Goal: Task Accomplishment & Management: Manage account settings

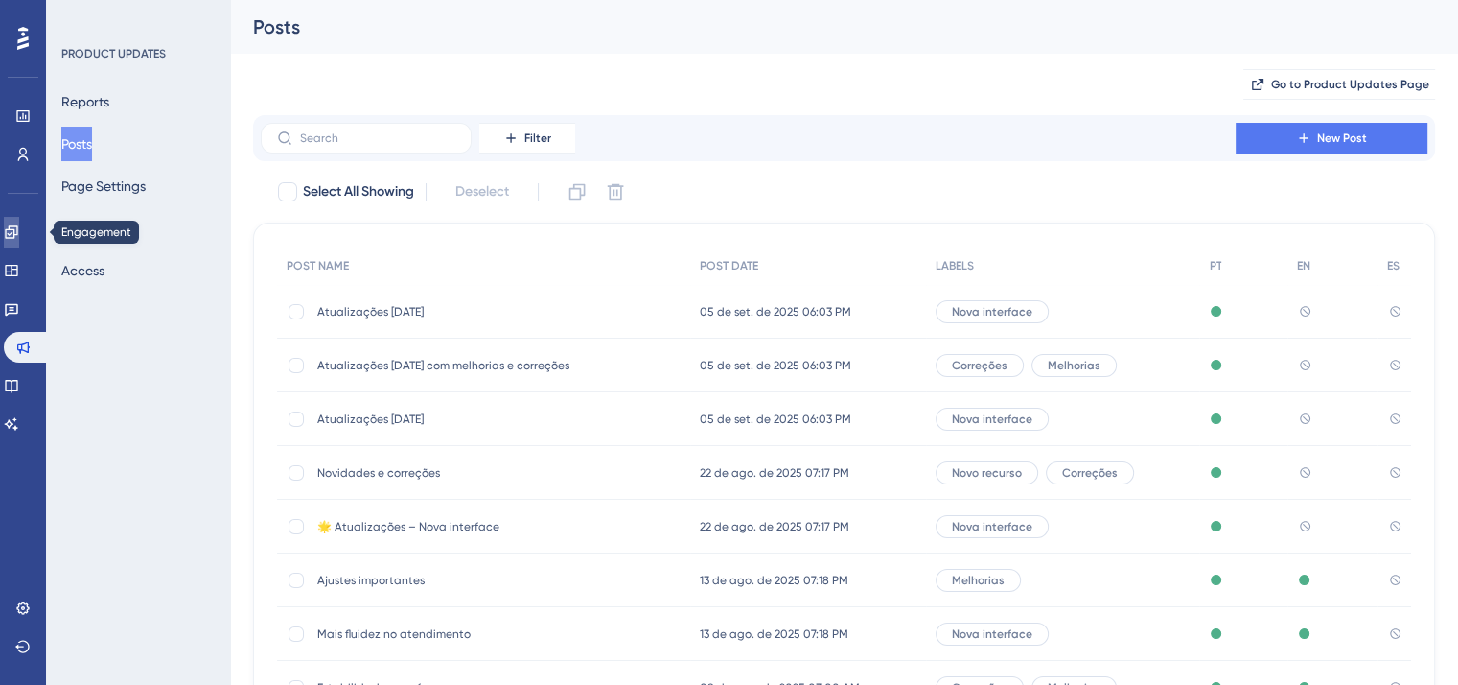
click at [17, 229] on icon at bounding box center [11, 231] width 12 height 12
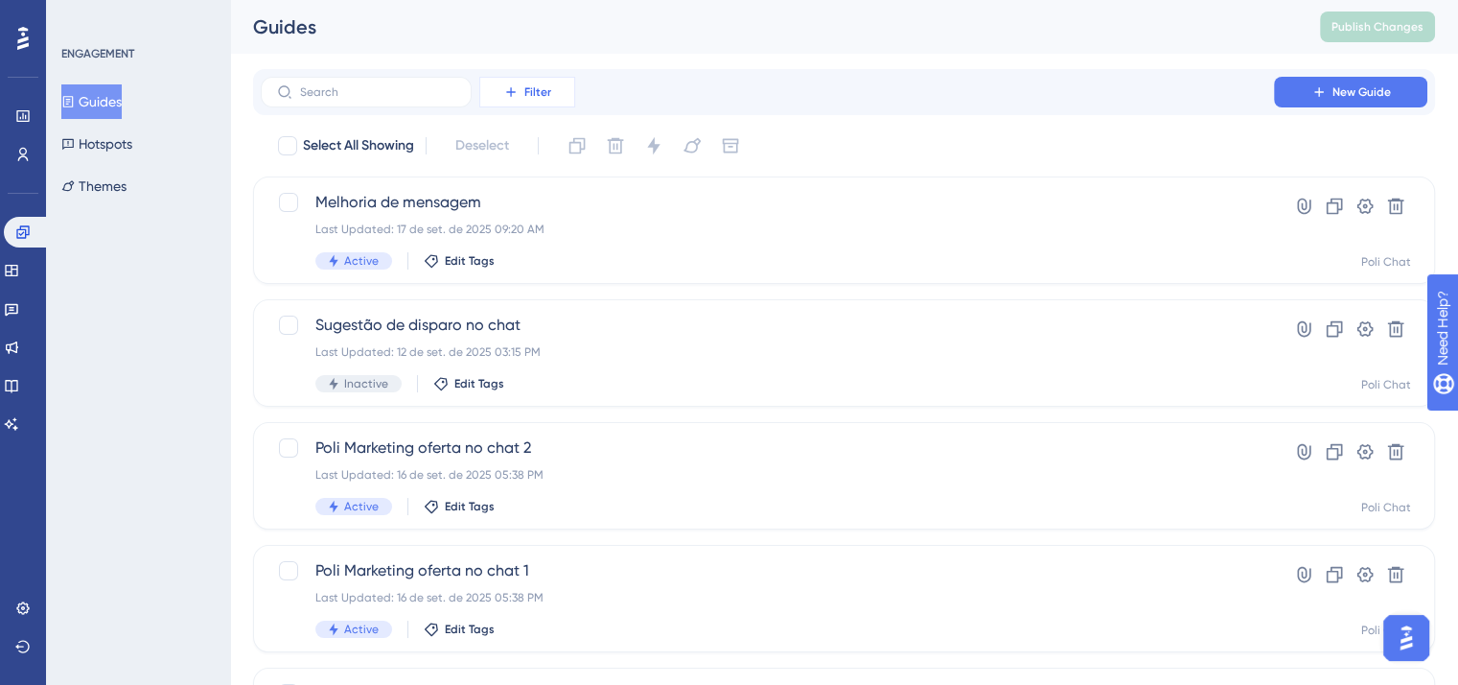
click at [534, 96] on span "Filter" at bounding box center [537, 91] width 27 height 15
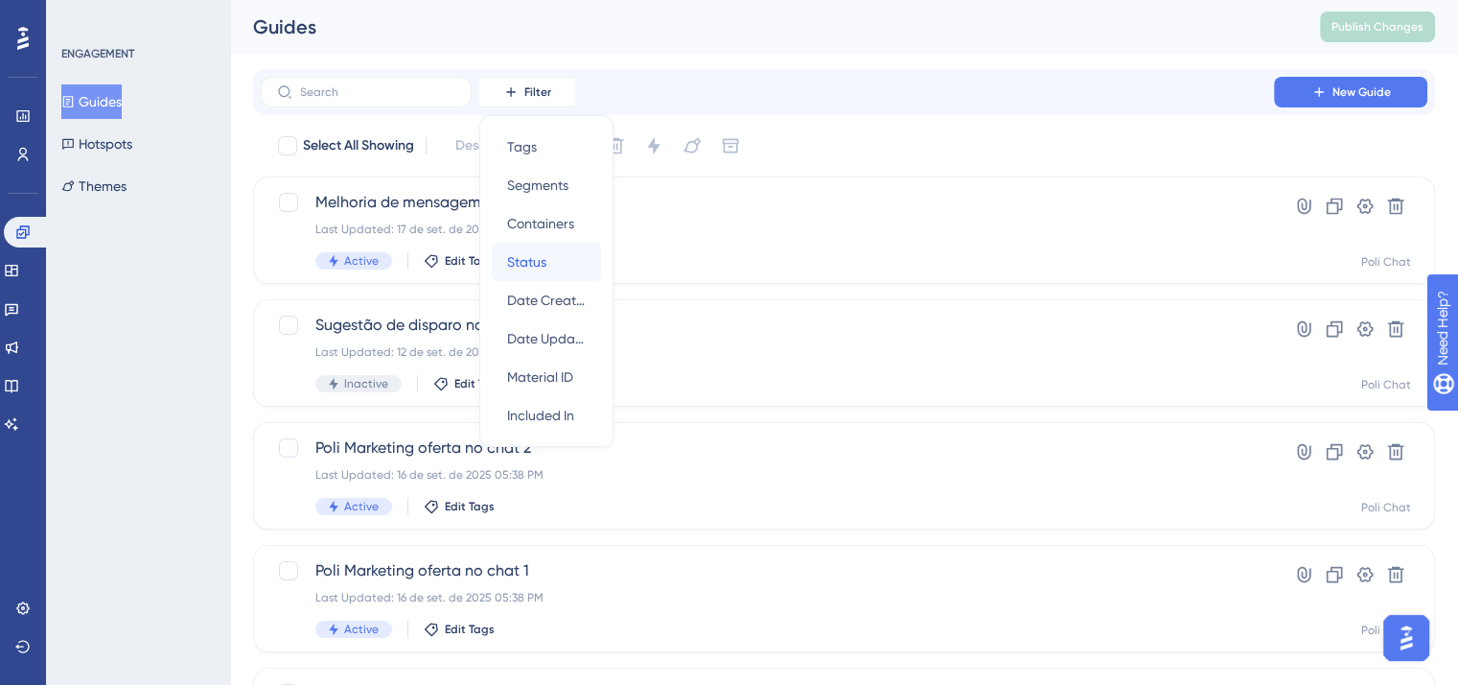
click at [553, 258] on div "Status Status" at bounding box center [546, 262] width 79 height 38
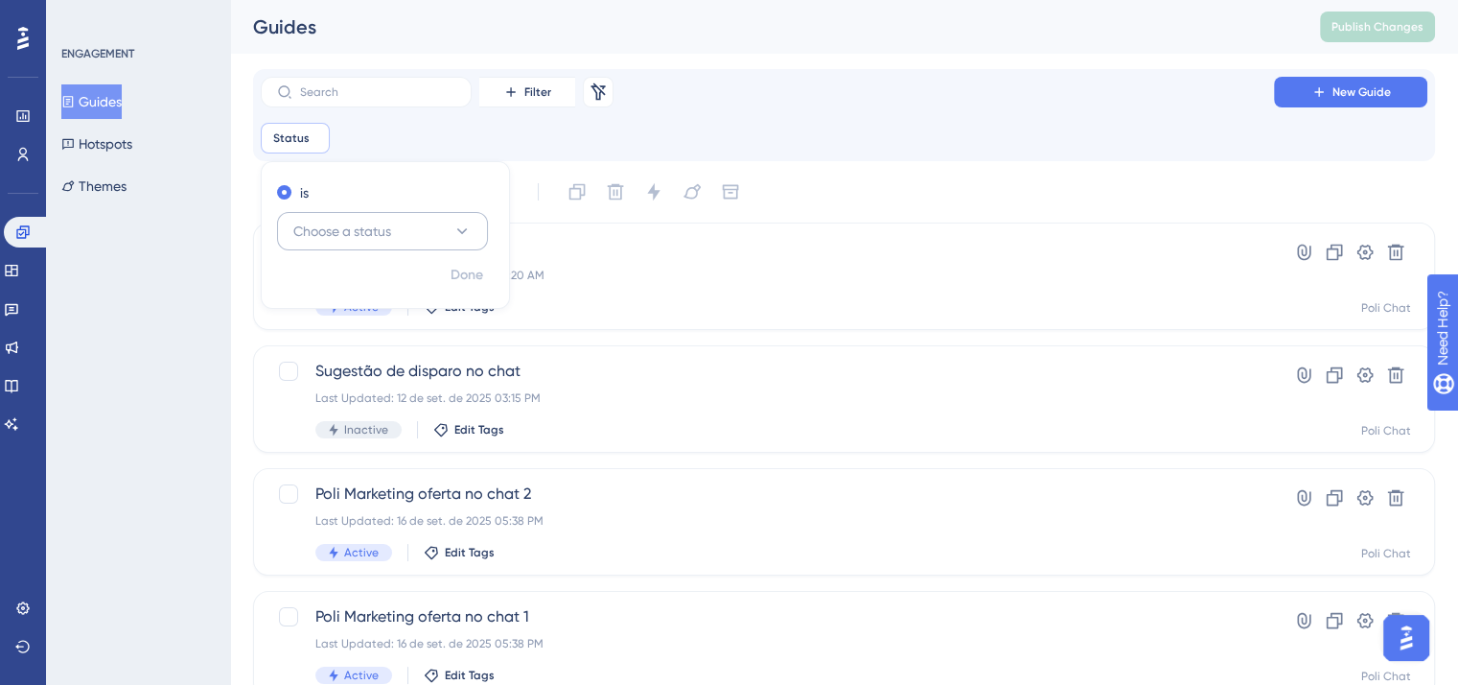
click at [327, 222] on span "Choose a status" at bounding box center [342, 231] width 98 height 23
click at [344, 296] on div "Active Active" at bounding box center [382, 289] width 155 height 38
click at [467, 271] on span "Done" at bounding box center [467, 275] width 33 height 23
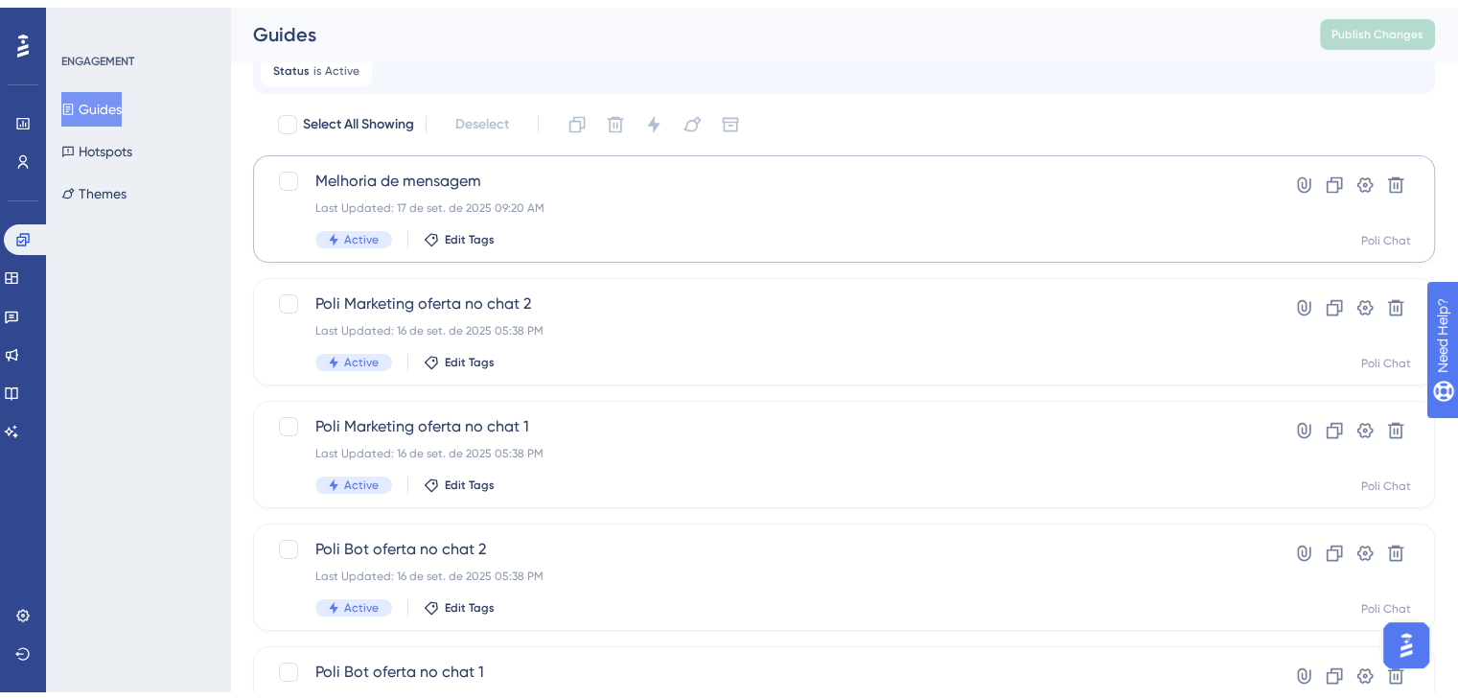
scroll to position [96, 0]
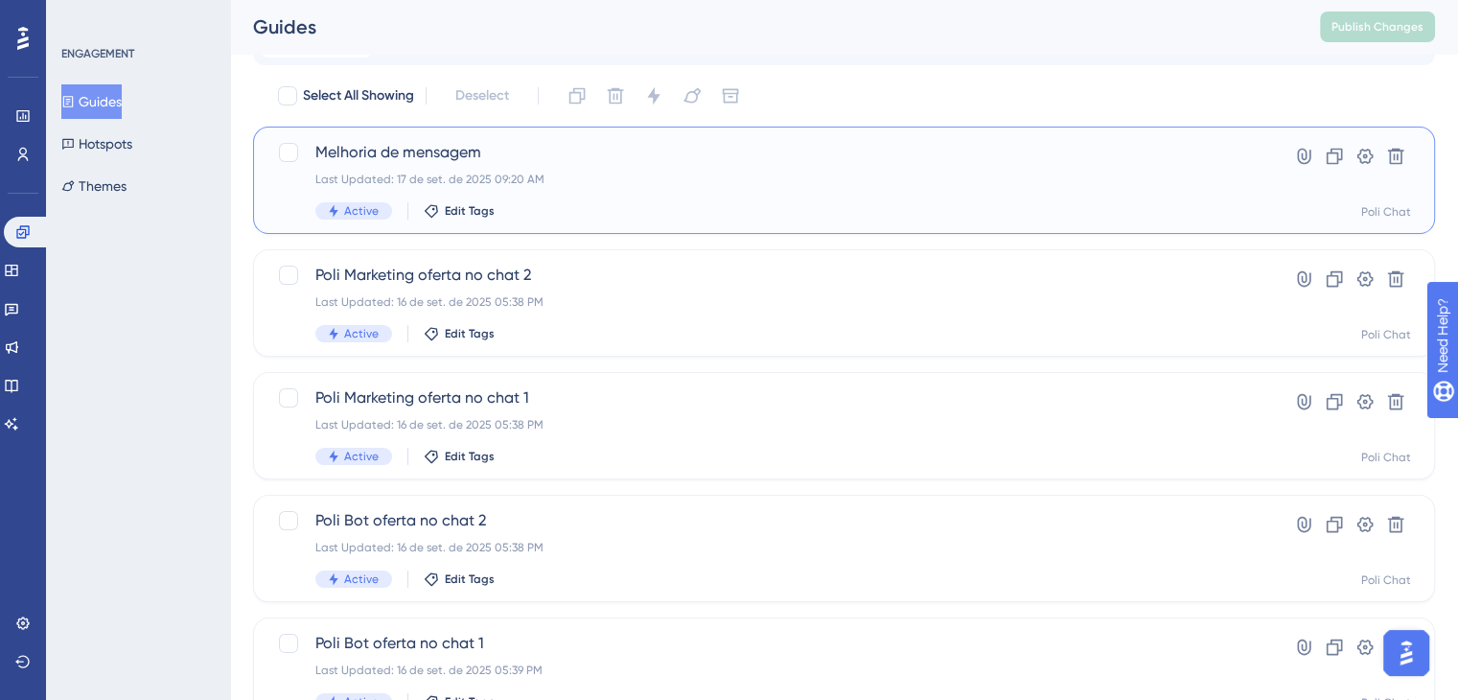
click at [566, 152] on span "Melhoria de mensagem" at bounding box center [767, 152] width 904 height 23
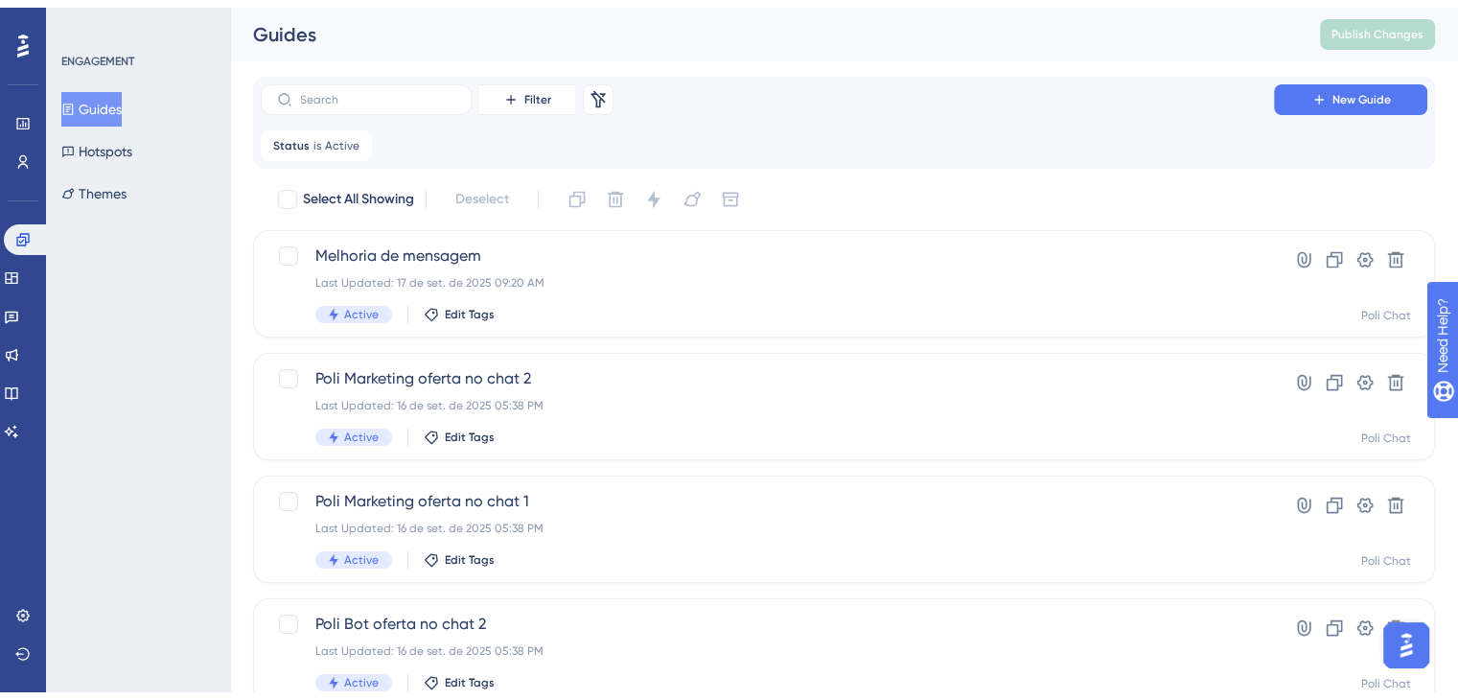
scroll to position [96, 0]
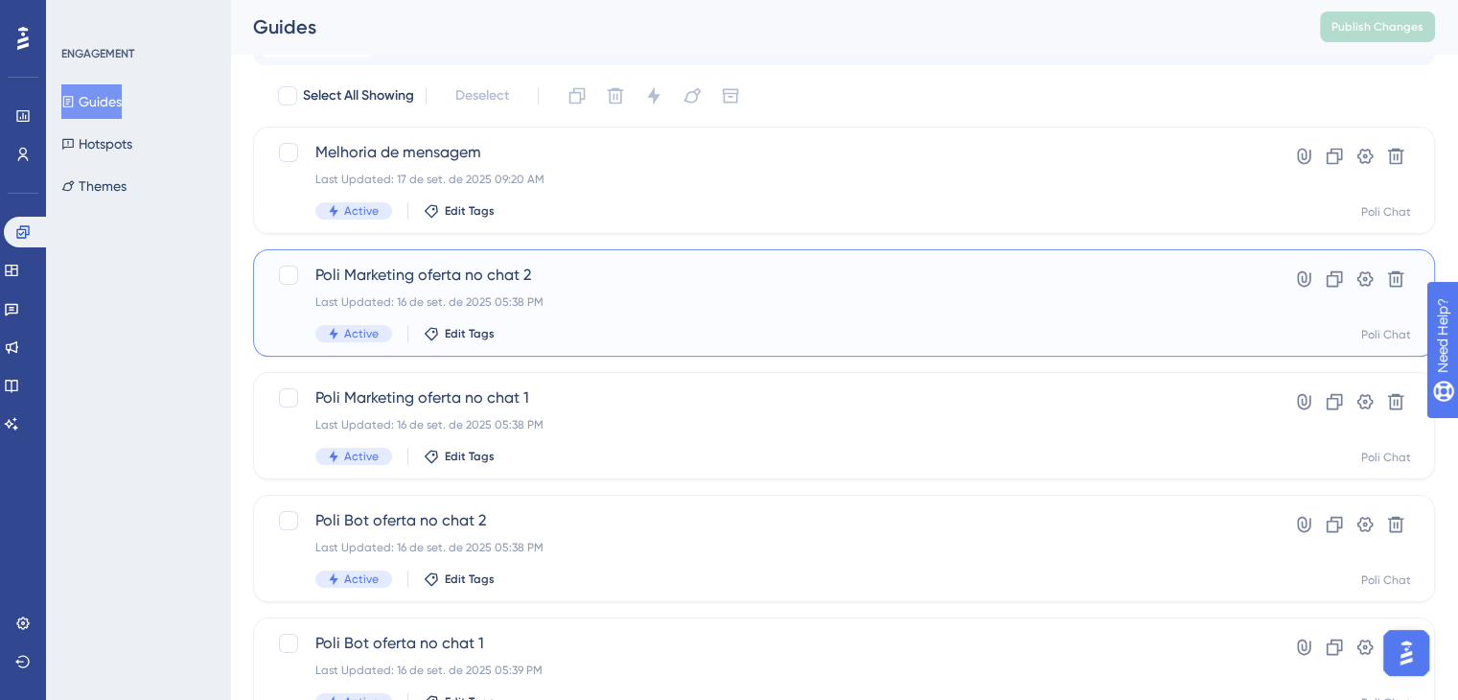
click at [651, 296] on div "Last Updated: 16 de set. de 2025 05:38 PM" at bounding box center [767, 301] width 904 height 15
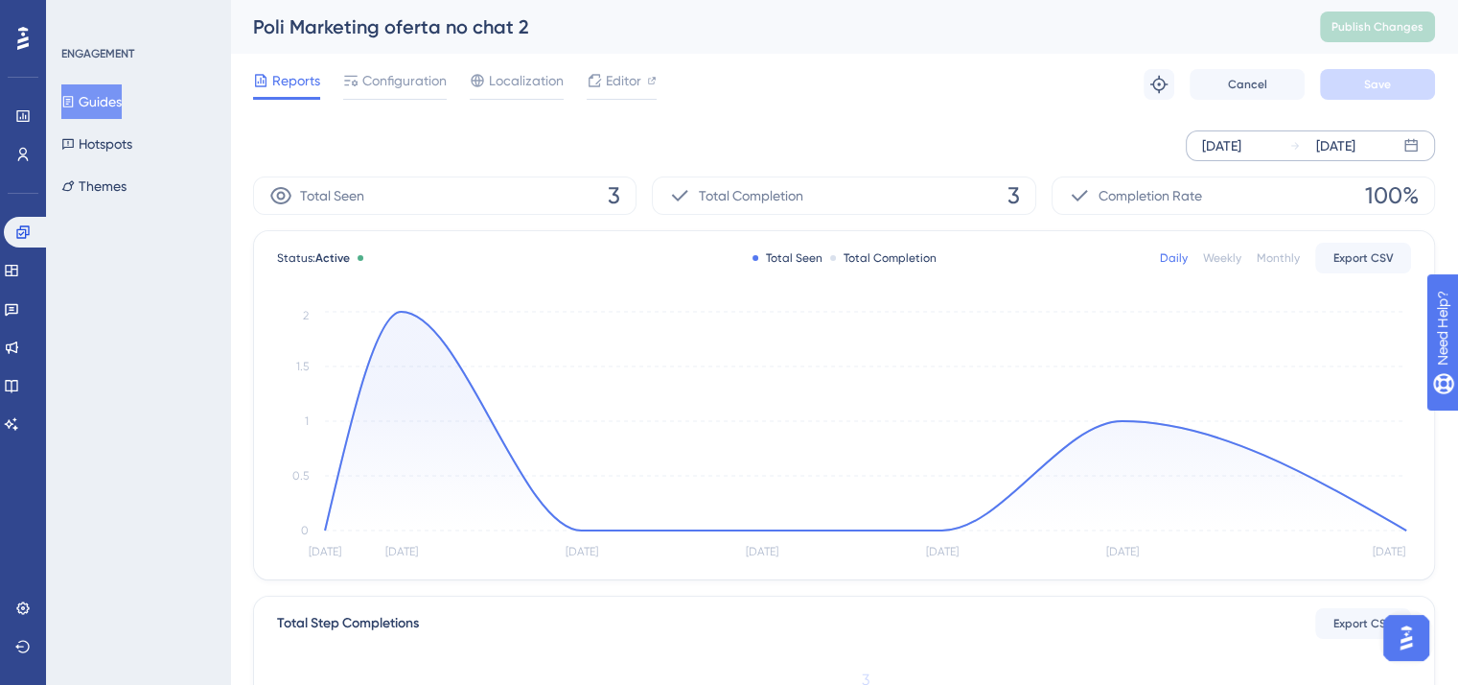
click at [1235, 151] on div "[DATE]" at bounding box center [1221, 145] width 39 height 23
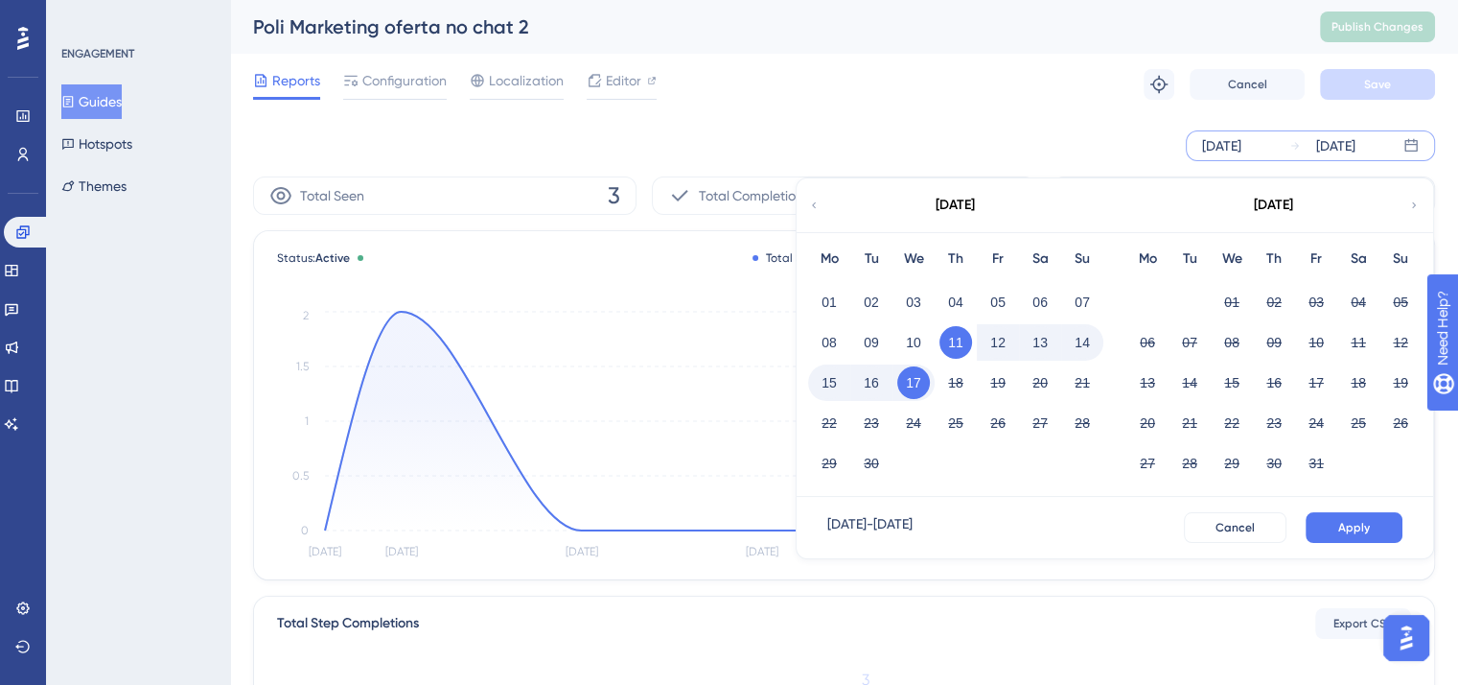
click at [1235, 151] on div "[DATE]" at bounding box center [1221, 145] width 39 height 23
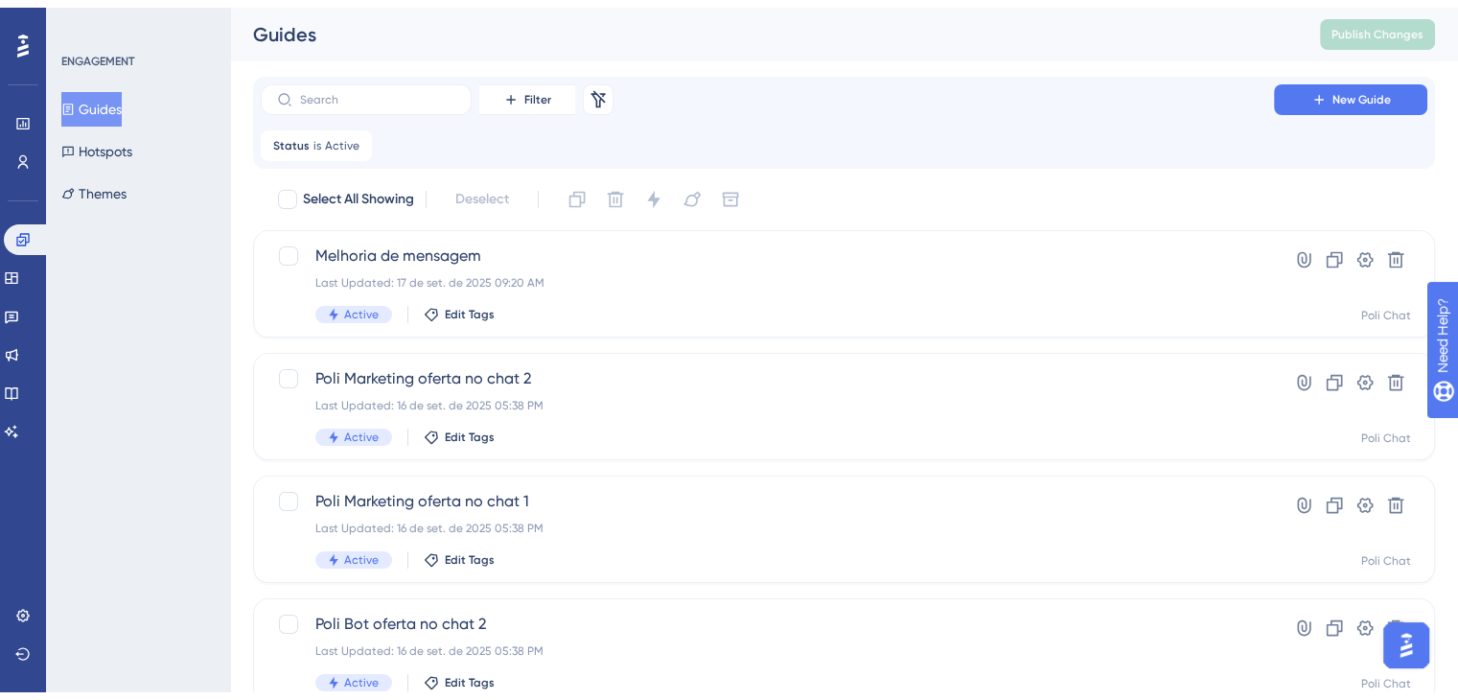
scroll to position [96, 0]
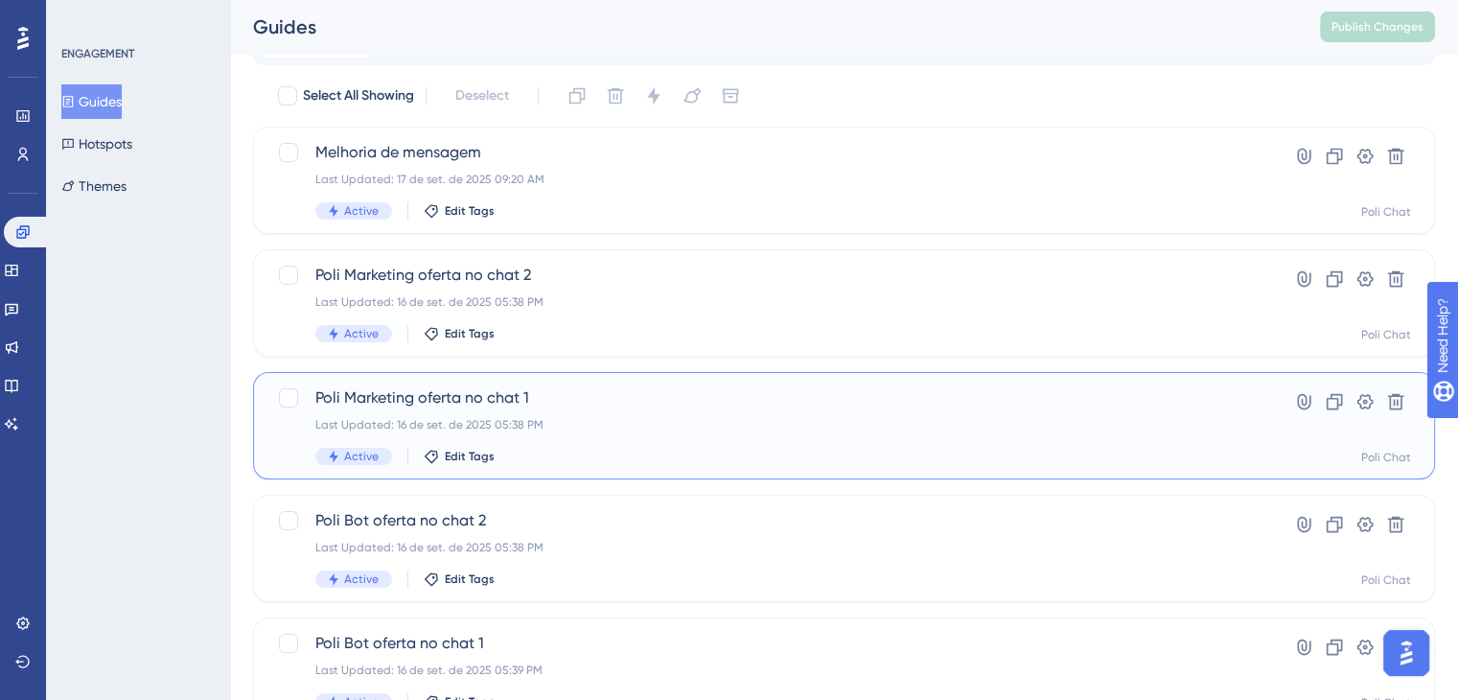
click at [592, 422] on div "Last Updated: 16 de set. de 2025 05:38 PM" at bounding box center [767, 424] width 904 height 15
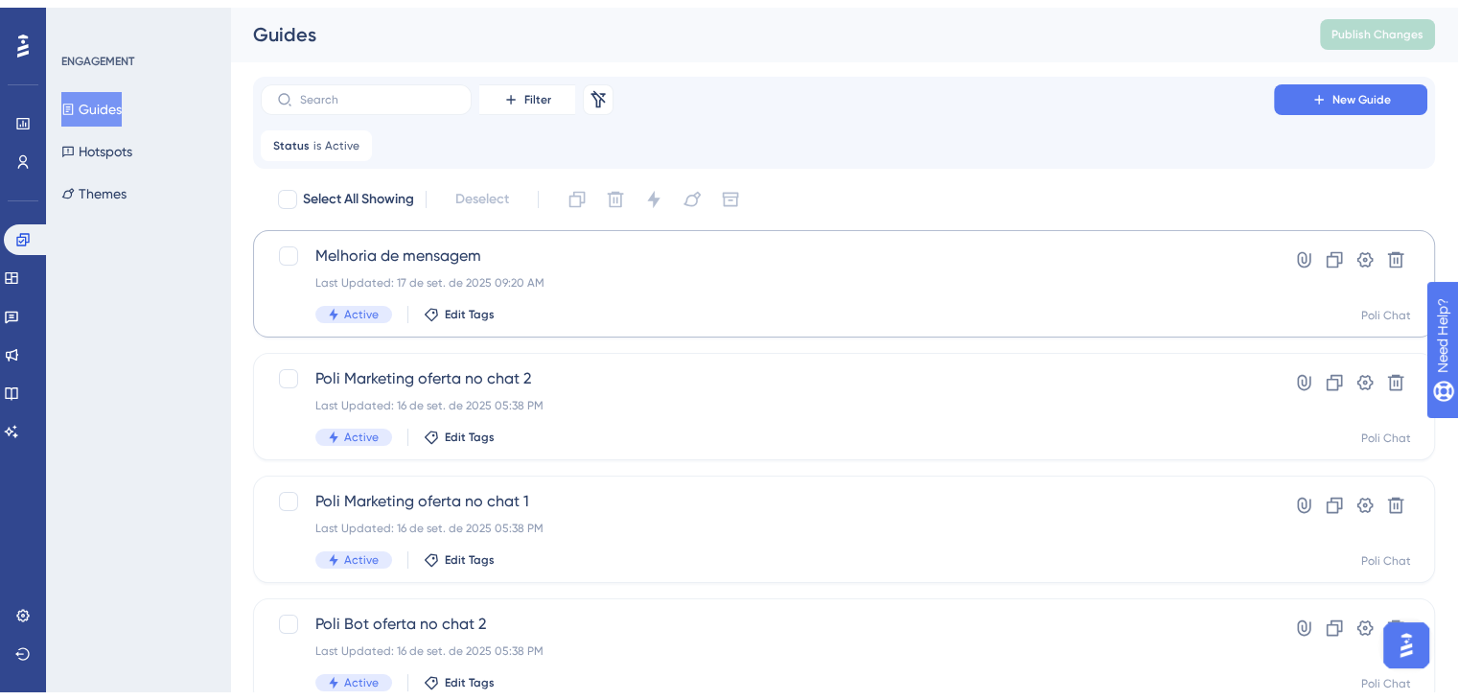
scroll to position [96, 0]
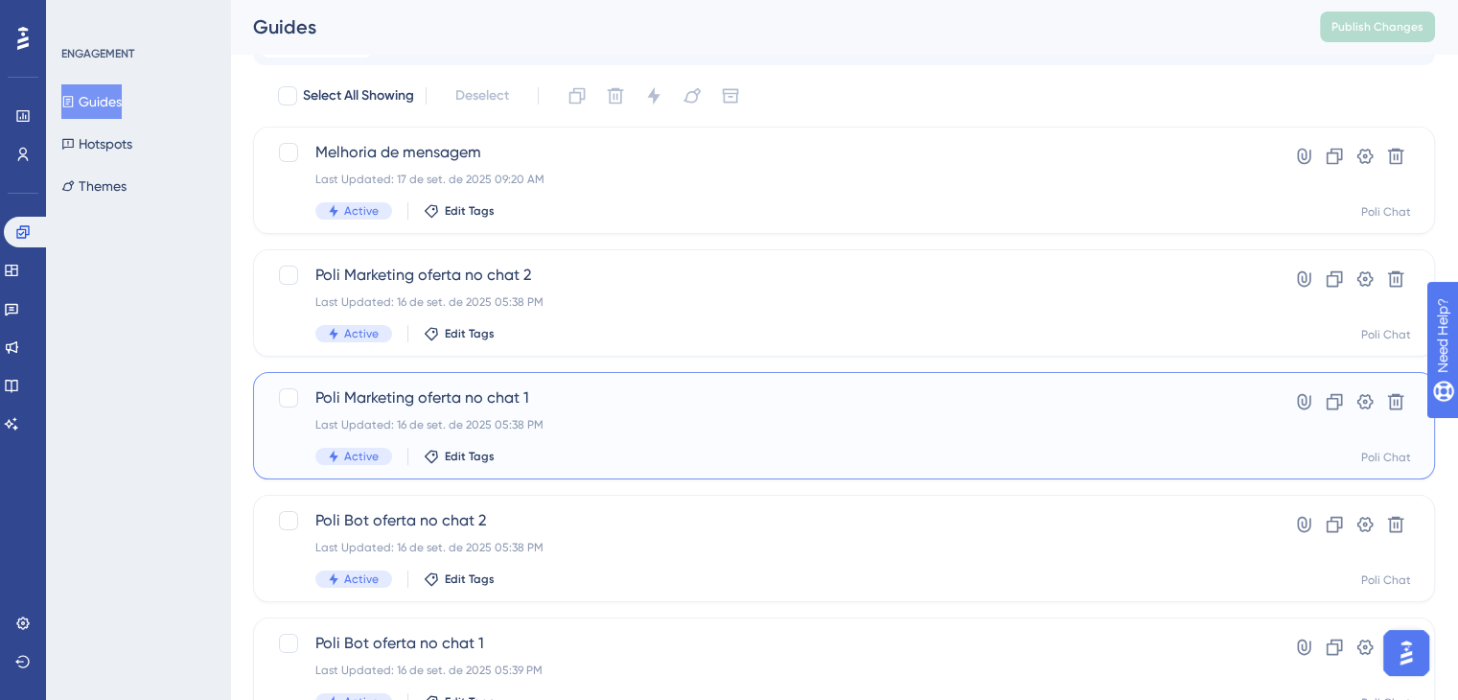
click at [529, 417] on div "Last Updated: 16 de set. de 2025 05:38 PM" at bounding box center [767, 424] width 904 height 15
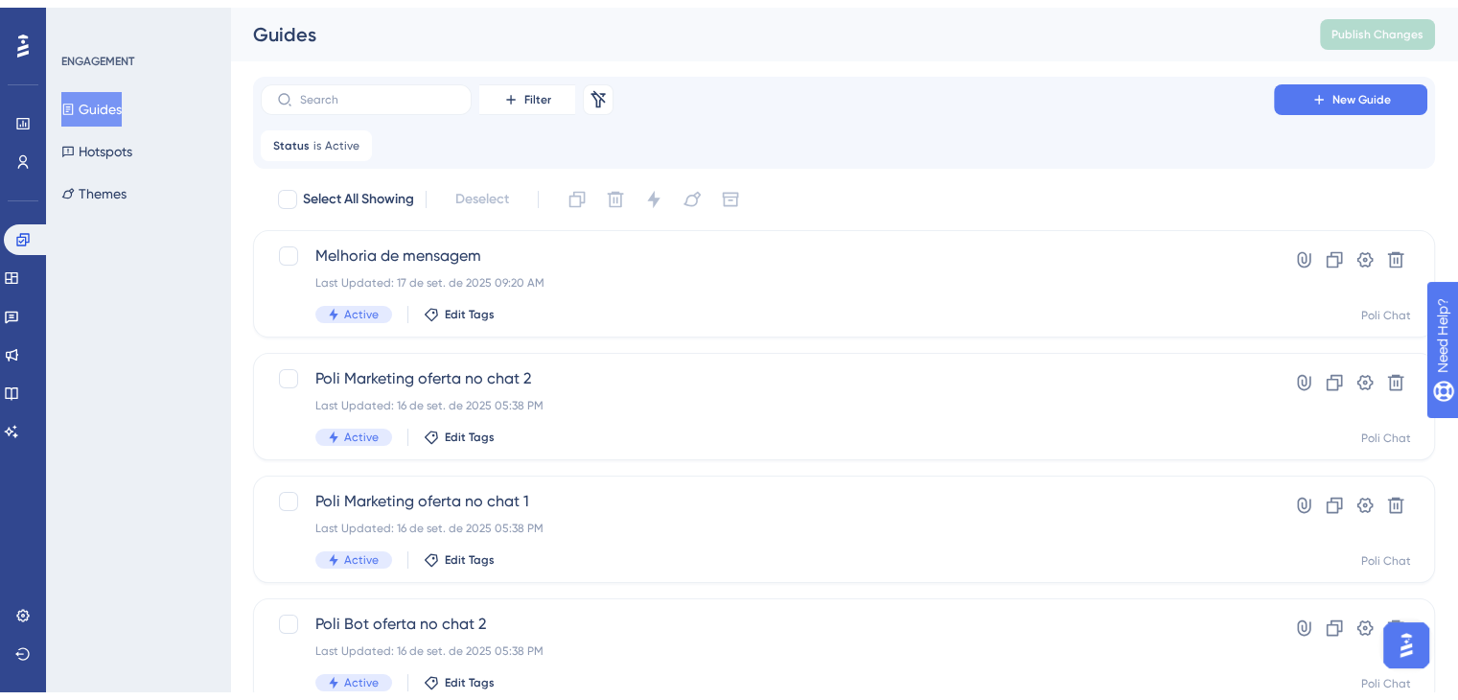
scroll to position [96, 0]
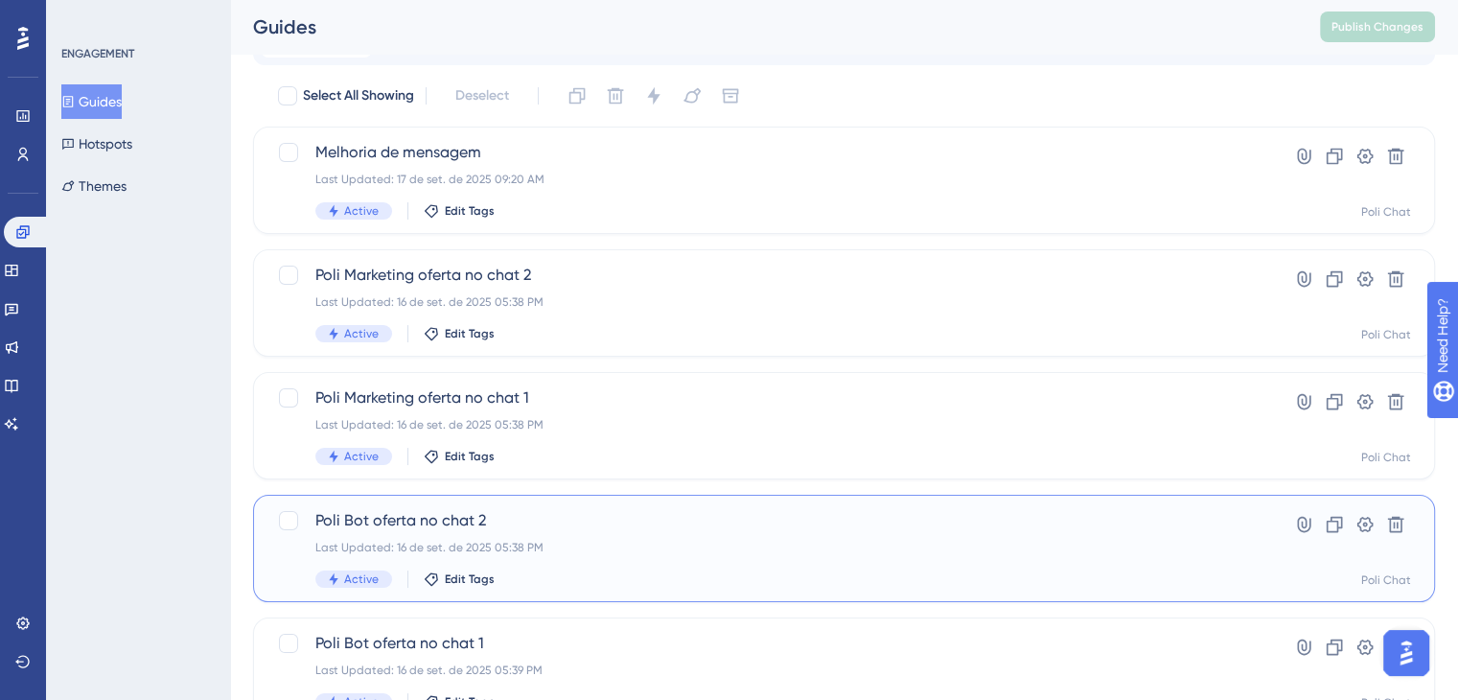
click at [602, 515] on span "Poli Bot oferta no chat 2" at bounding box center [767, 520] width 904 height 23
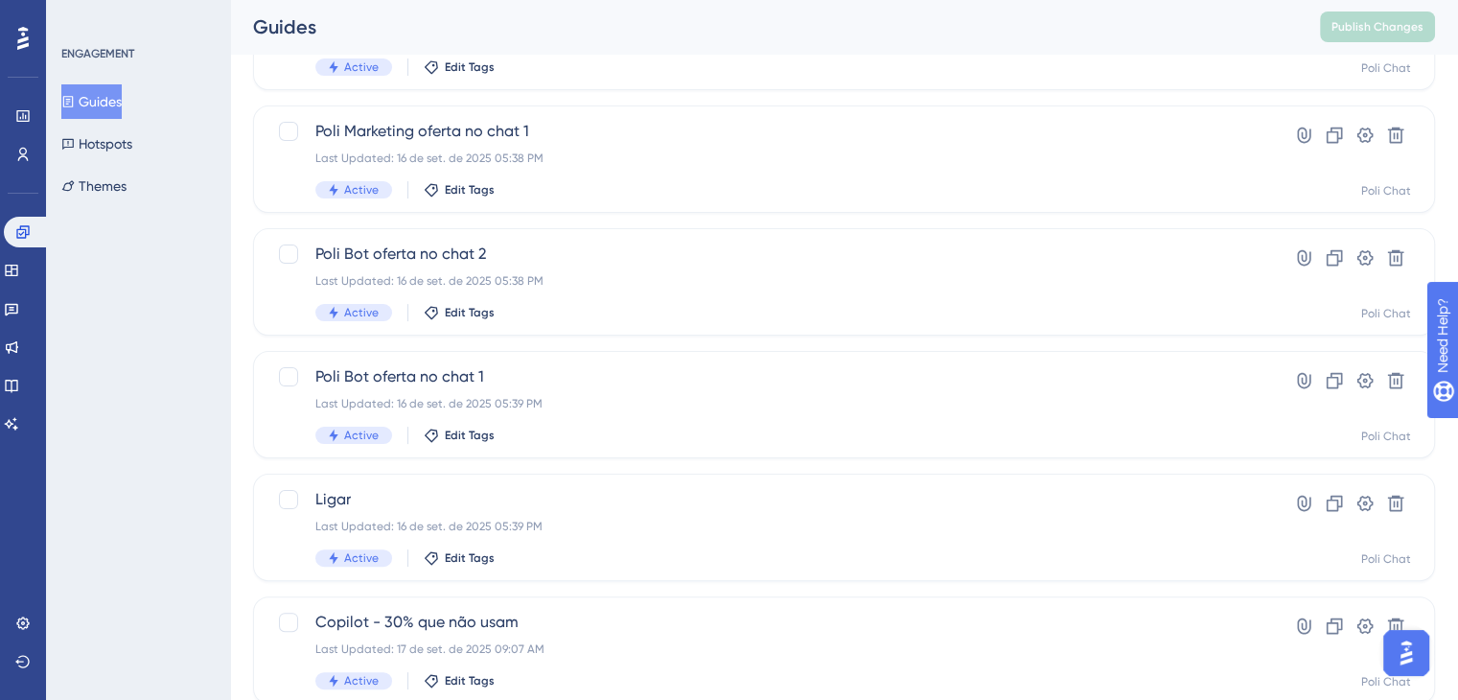
scroll to position [384, 0]
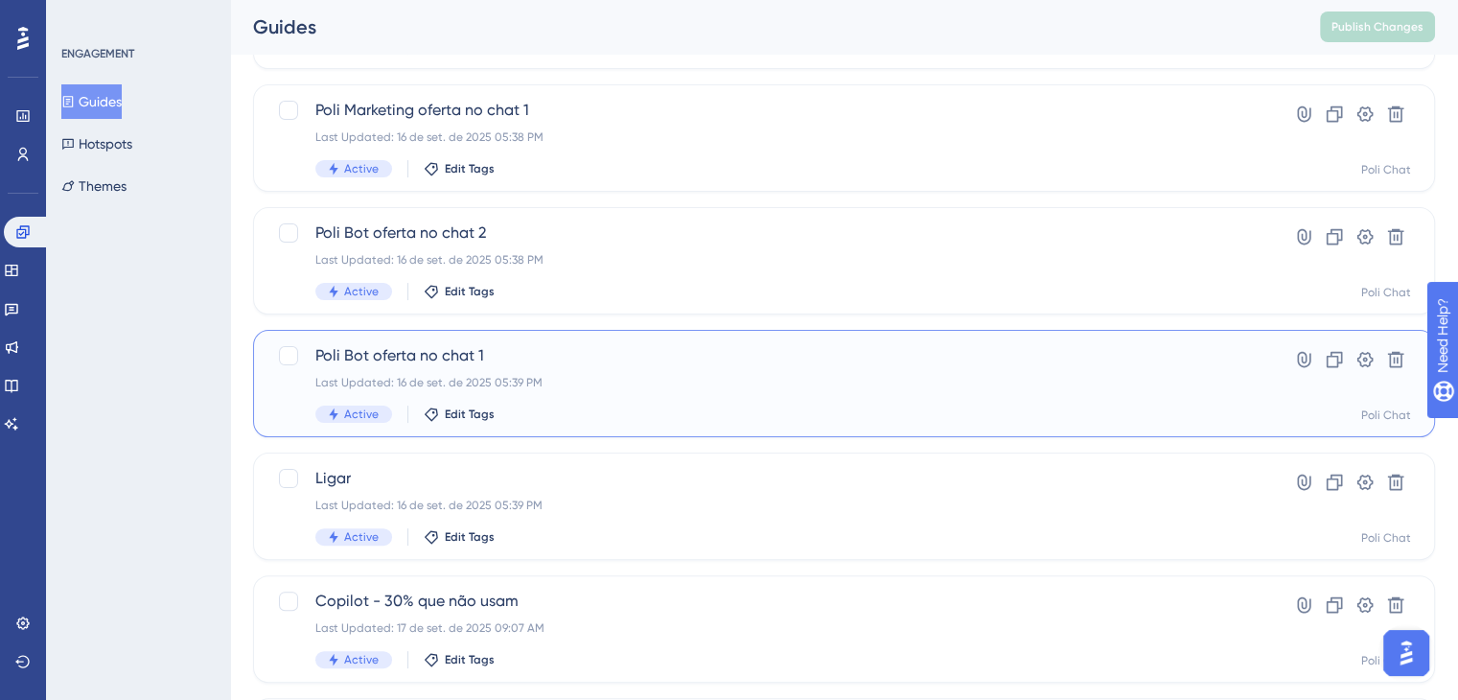
click at [552, 385] on div "Last Updated: 16 de set. de 2025 05:39 PM" at bounding box center [767, 382] width 904 height 15
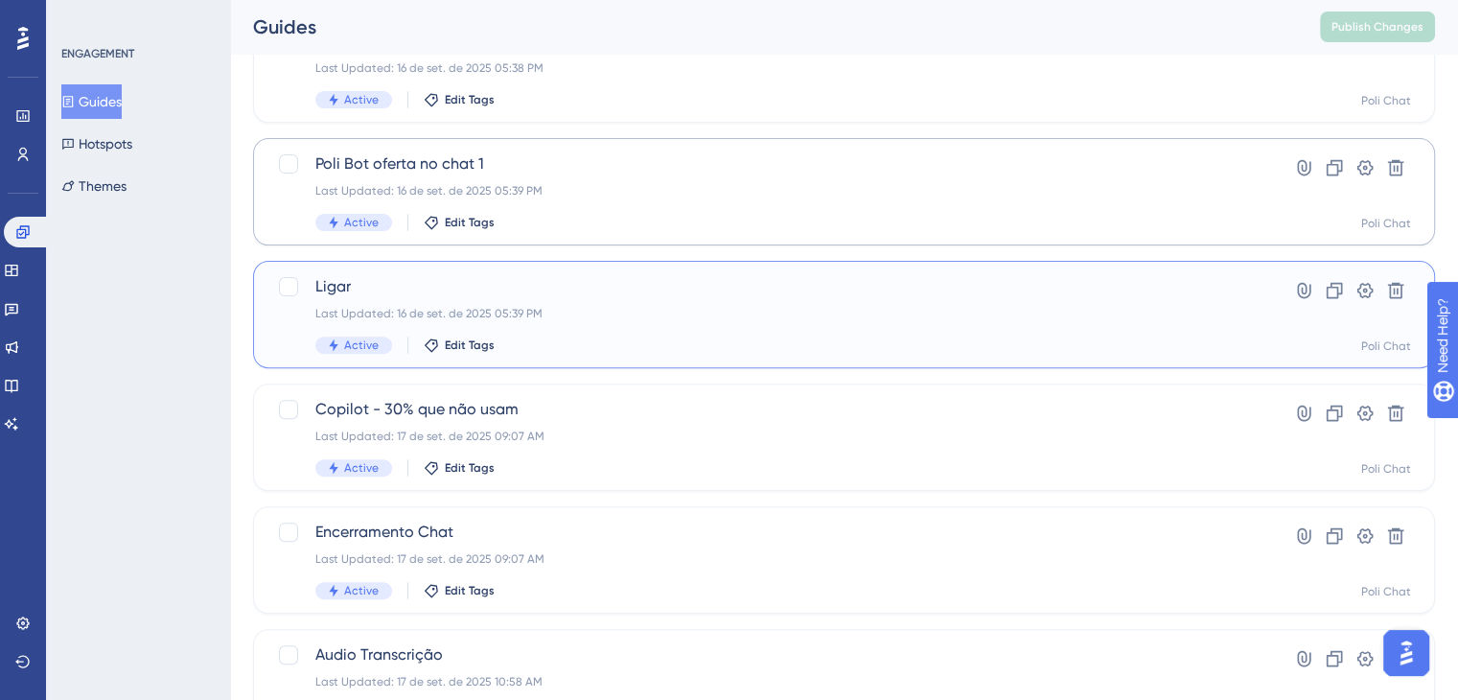
click at [591, 339] on div "Active Edit Tags" at bounding box center [767, 345] width 904 height 17
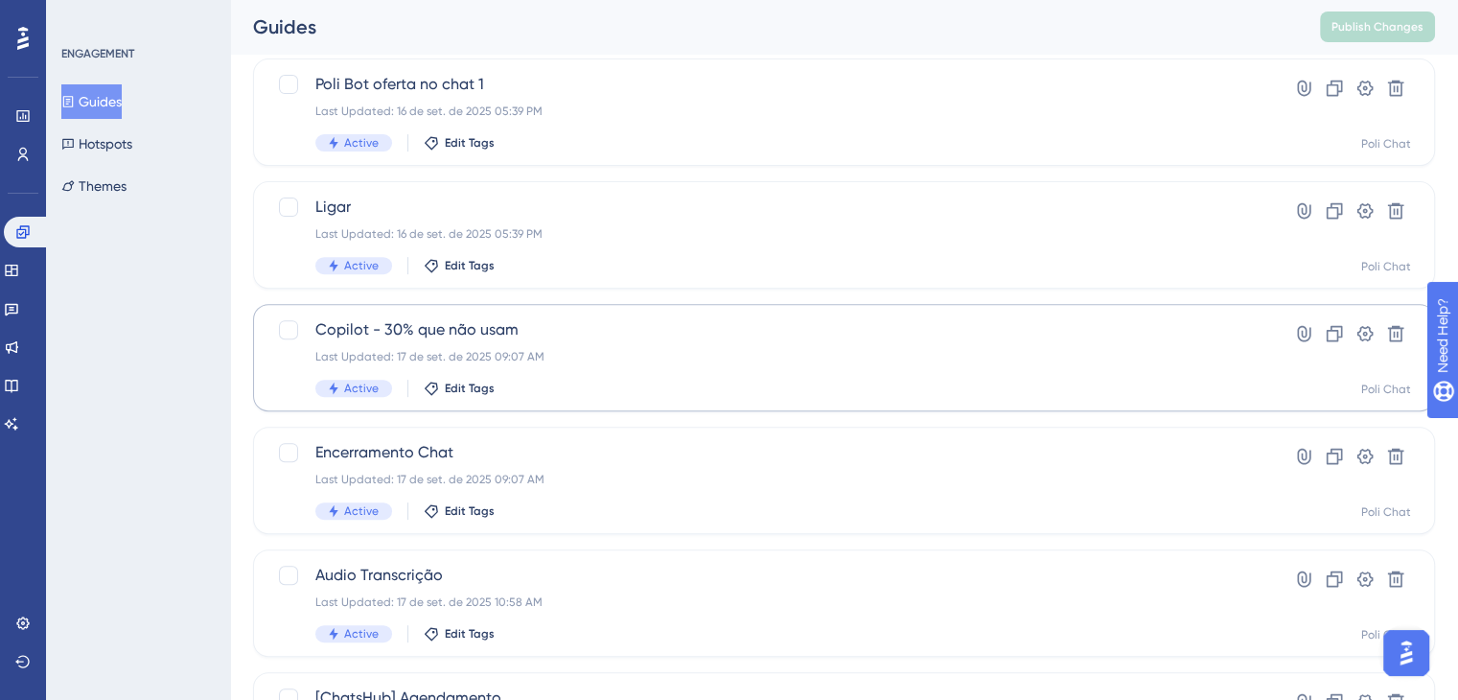
scroll to position [767, 0]
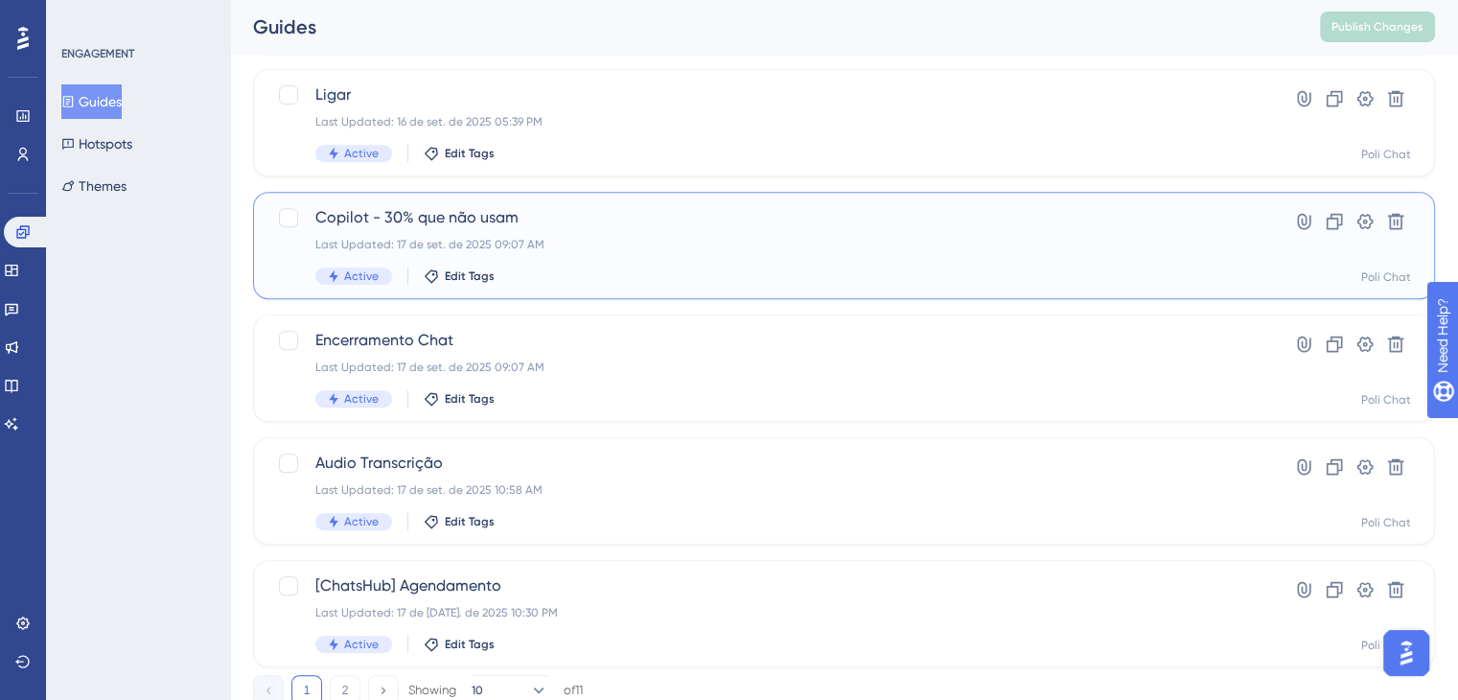
click at [704, 250] on div "Last Updated: 17 de set. de 2025 09:07 AM" at bounding box center [767, 244] width 904 height 15
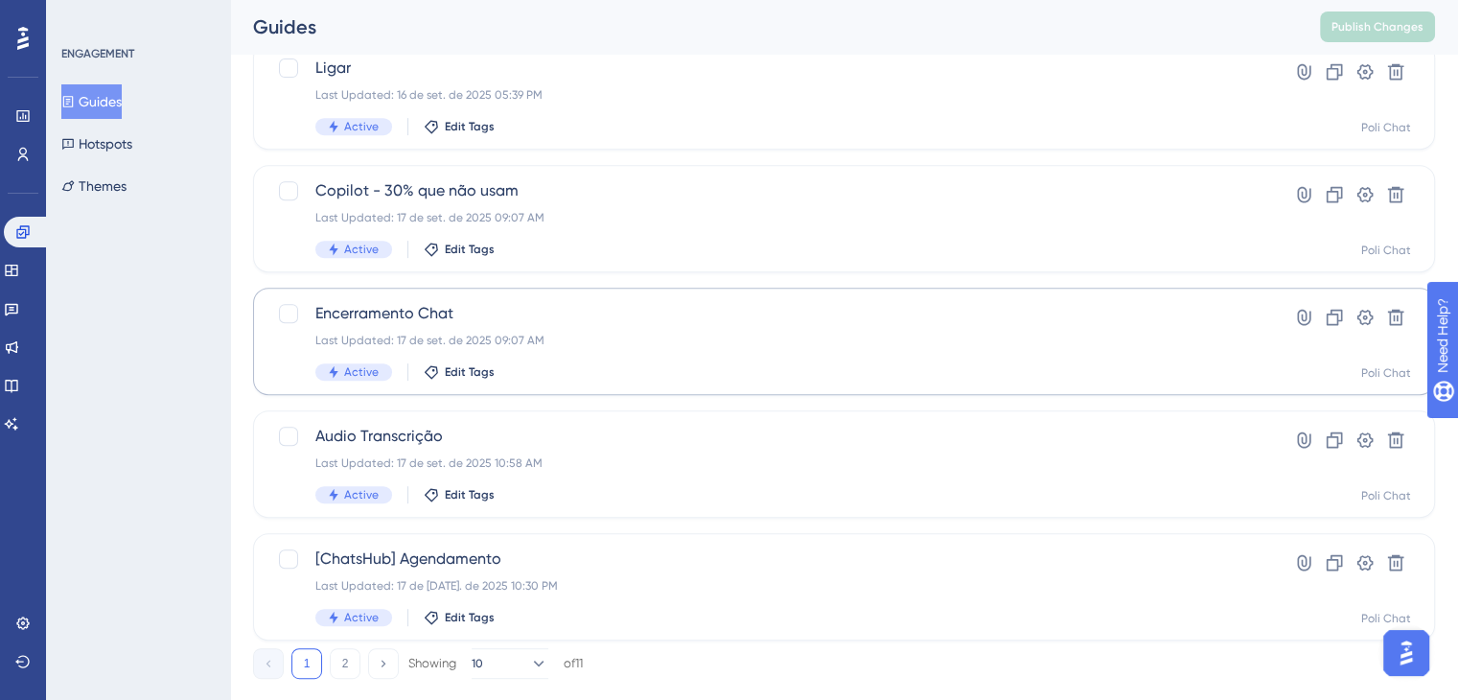
scroll to position [834, 0]
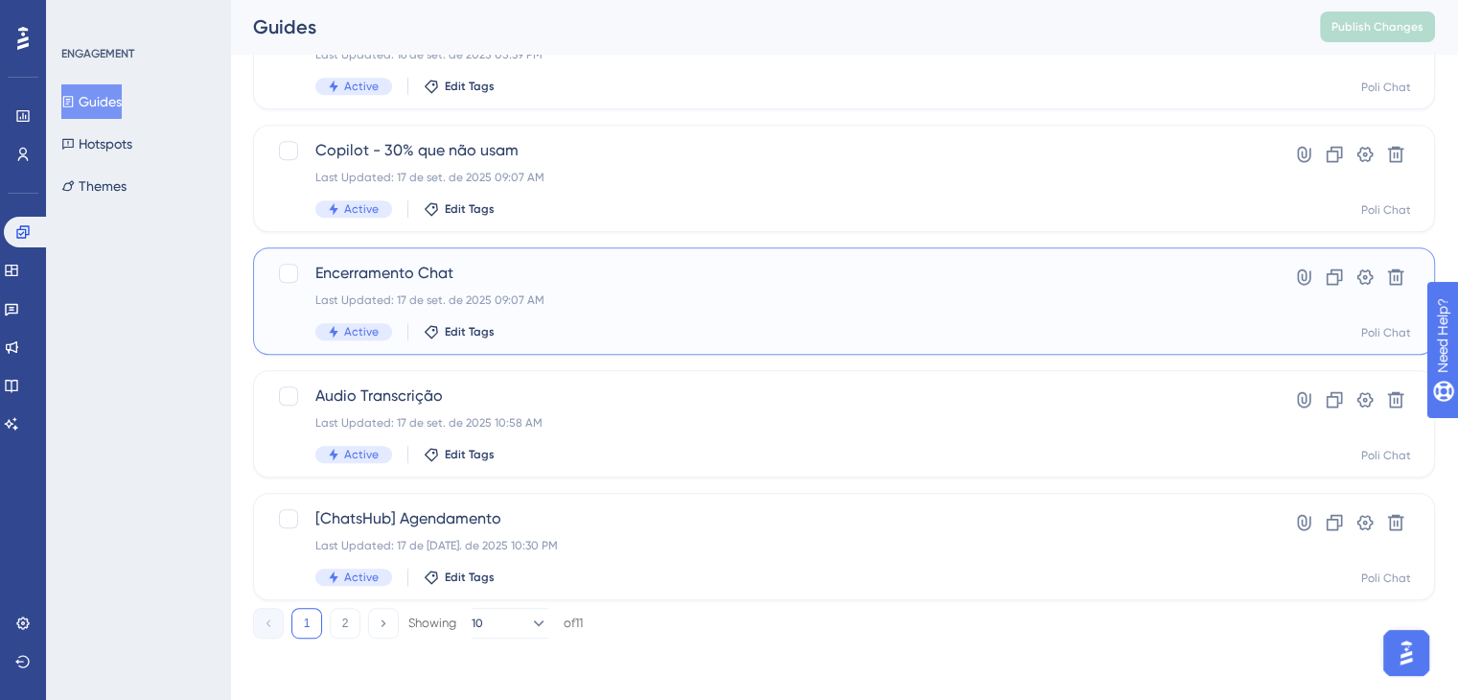
click at [632, 323] on div "Active Edit Tags" at bounding box center [767, 331] width 904 height 17
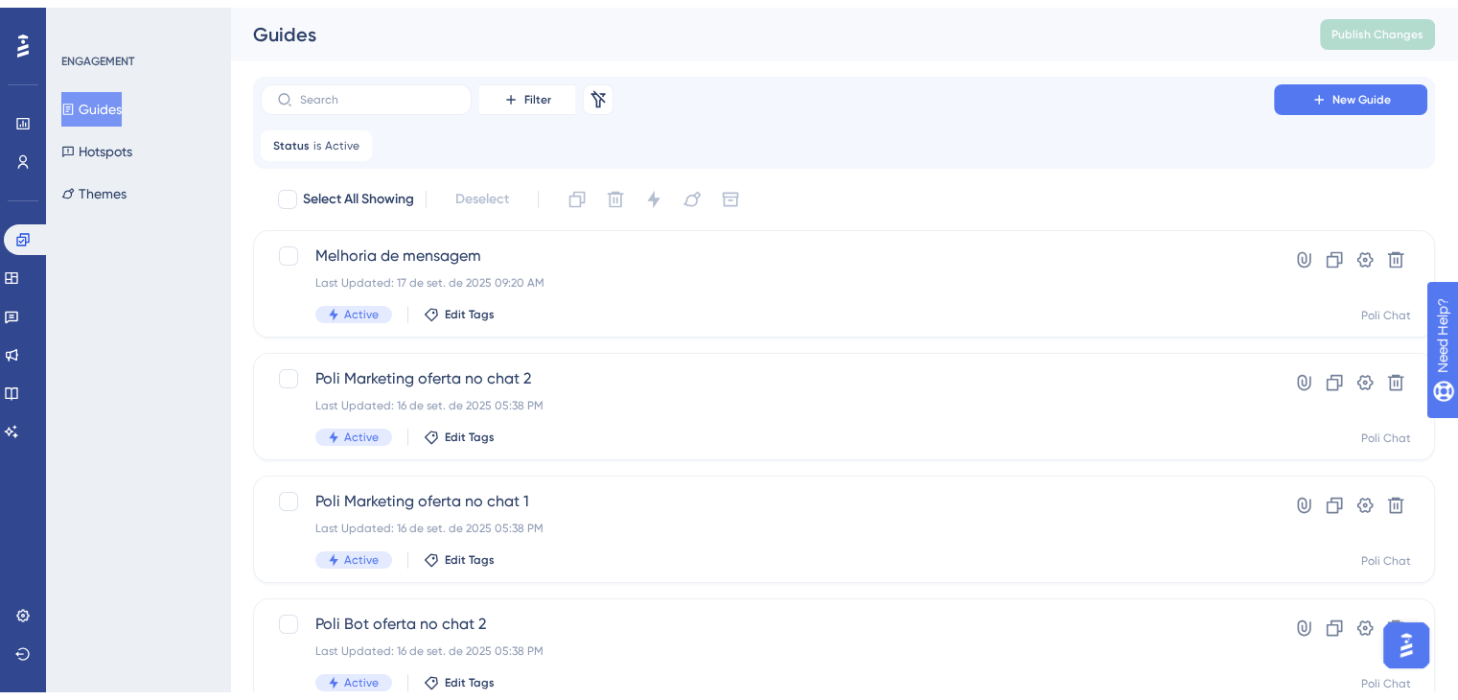
scroll to position [834, 0]
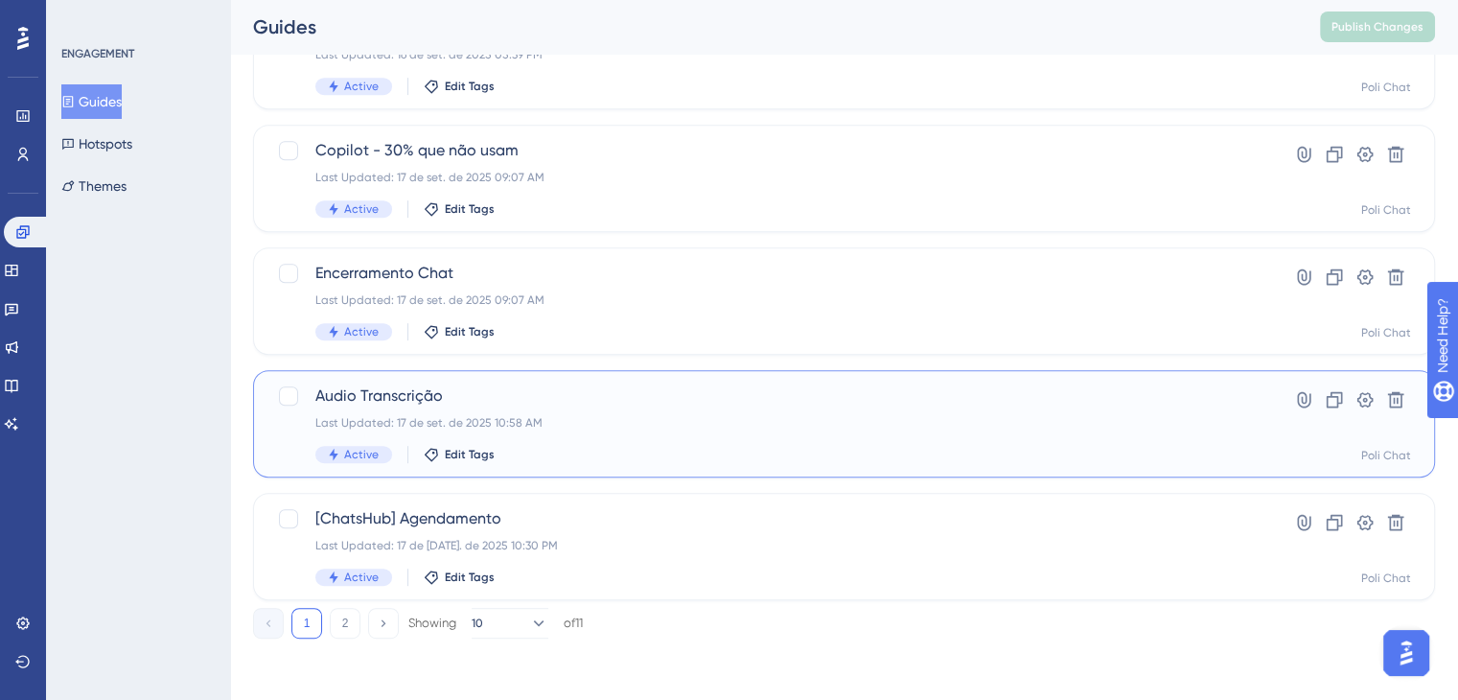
click at [700, 396] on span "Audio Transcrição" at bounding box center [767, 395] width 904 height 23
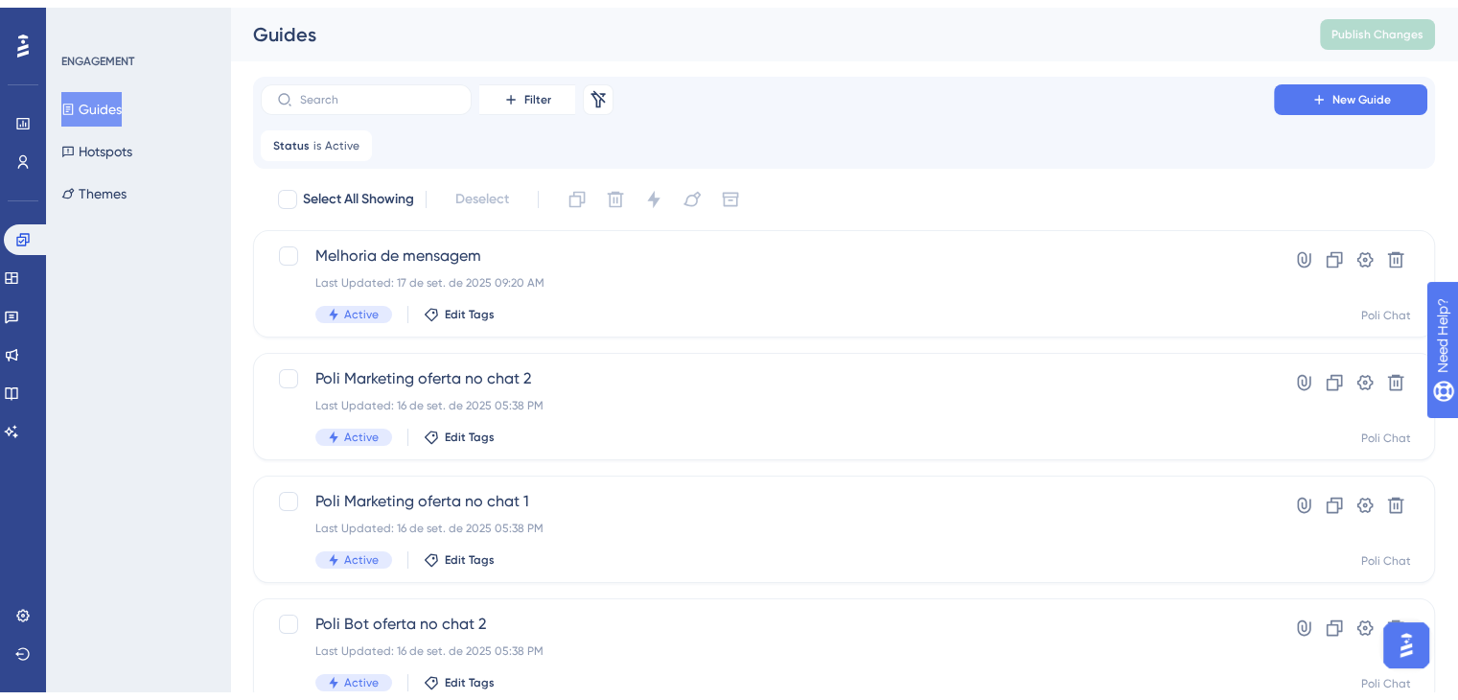
scroll to position [834, 0]
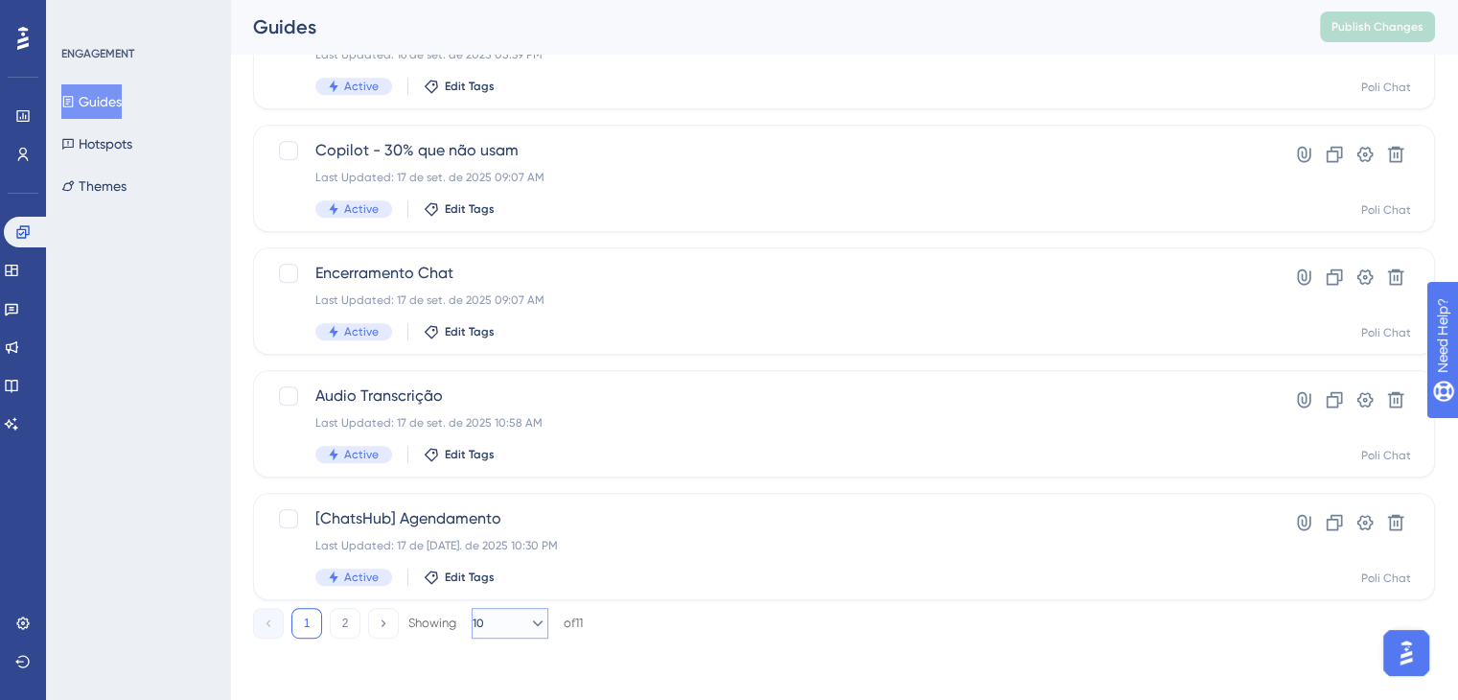
click at [528, 619] on icon at bounding box center [537, 623] width 19 height 19
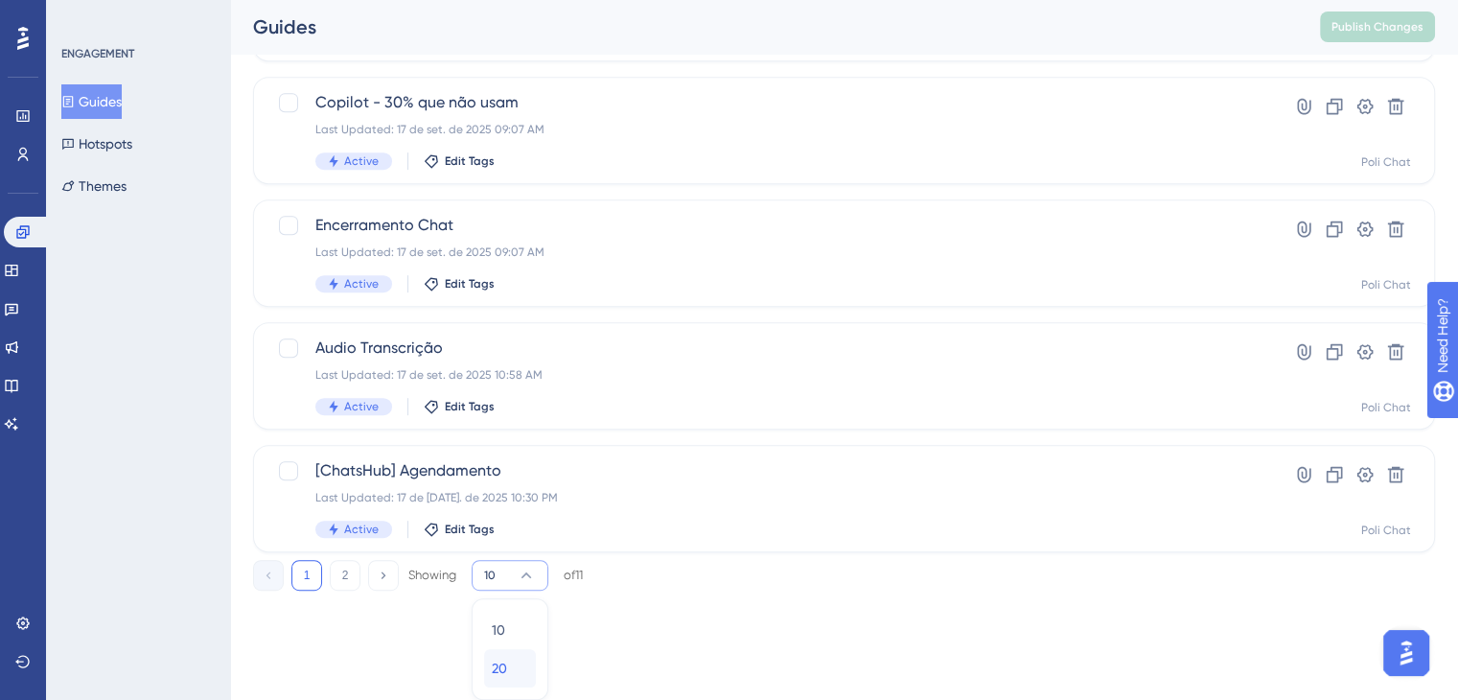
click at [521, 675] on div "20 20" at bounding box center [510, 668] width 36 height 38
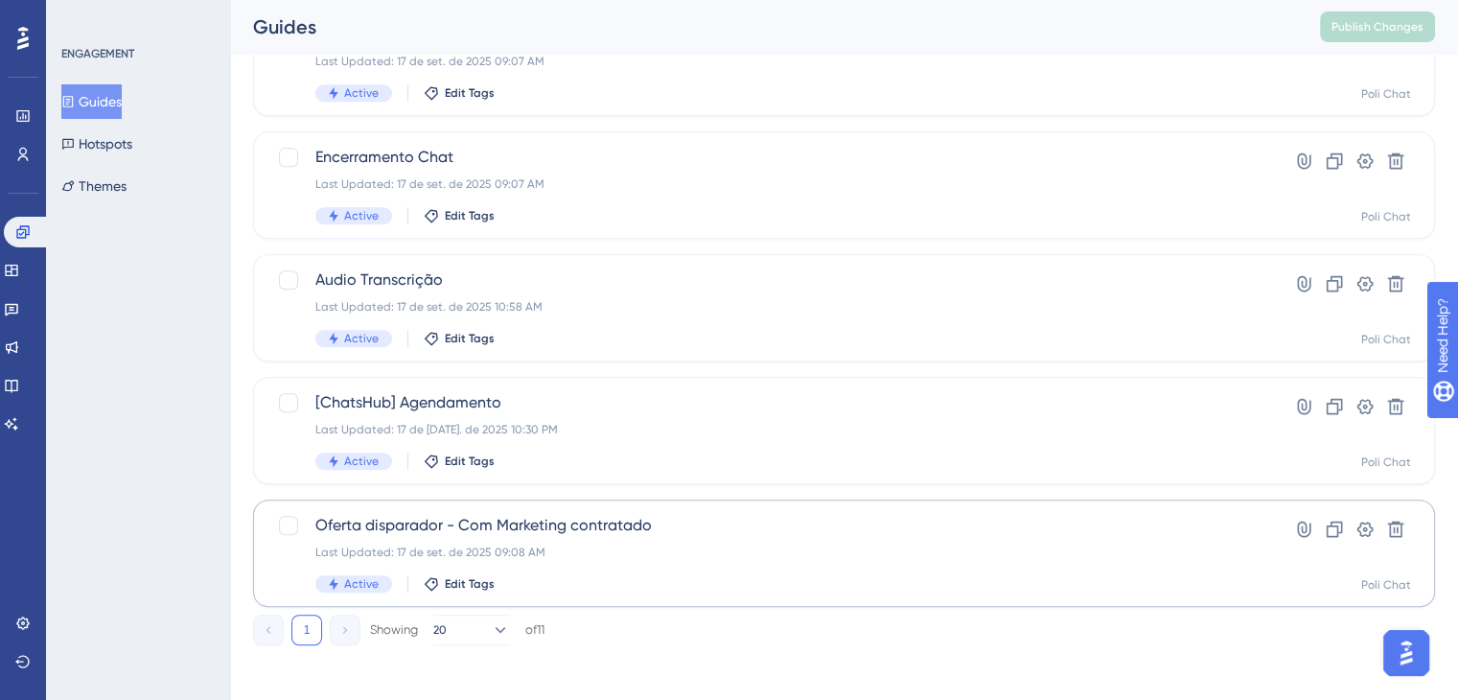
scroll to position [957, 0]
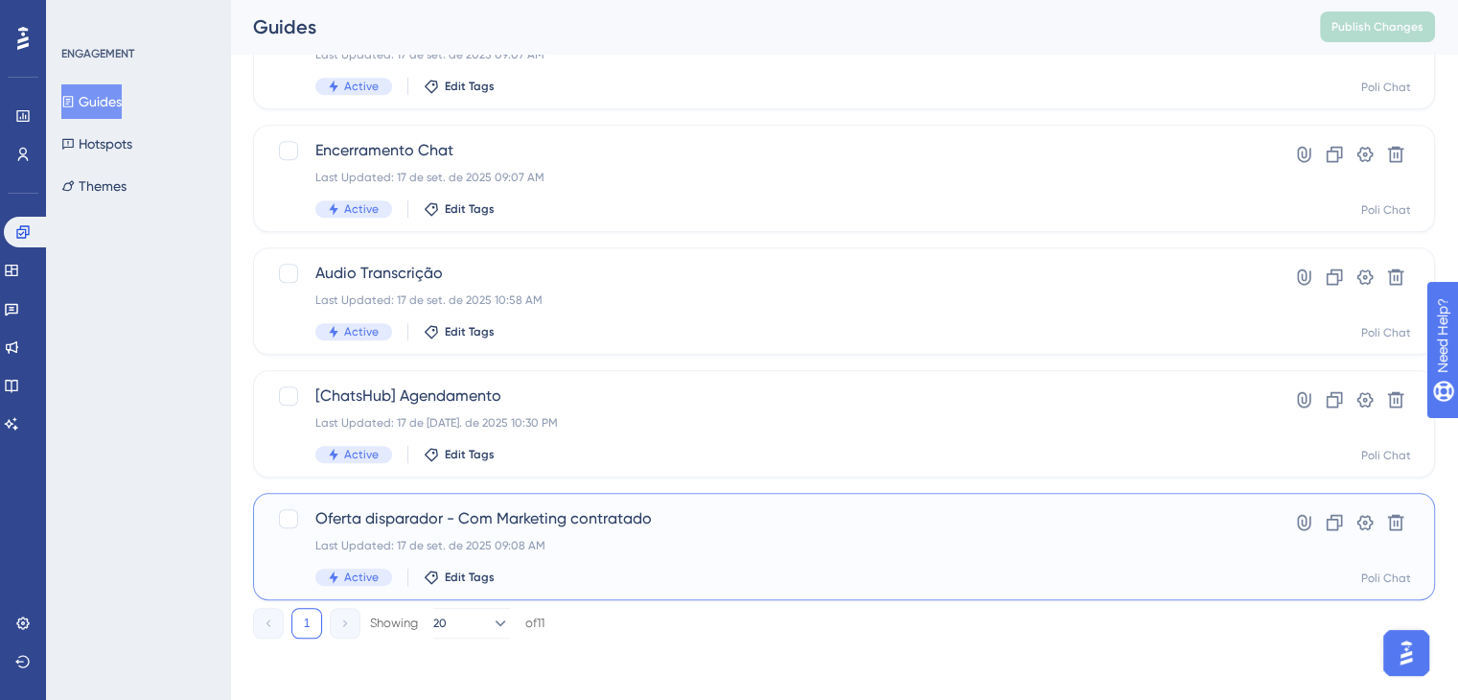
click at [774, 536] on div "Oferta disparador - Com Marketing contratado Last Updated: 17 de set. de 2025 0…" at bounding box center [767, 546] width 904 height 79
